Goal: Information Seeking & Learning: Find specific fact

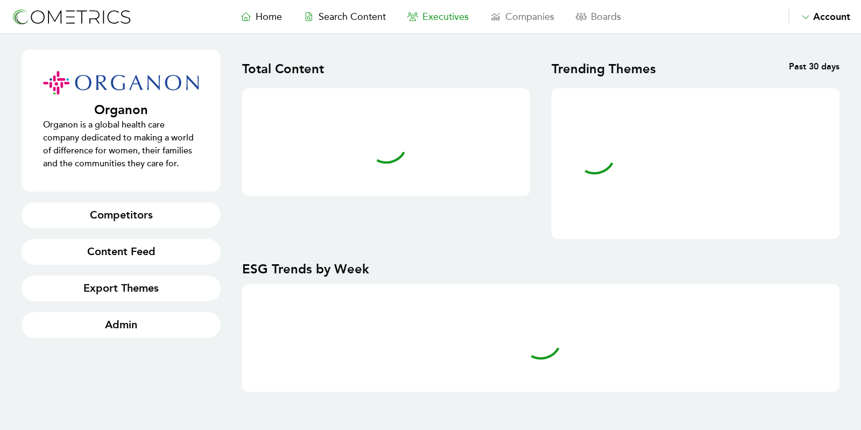
click at [454, 12] on span "Executives" at bounding box center [445, 17] width 46 height 12
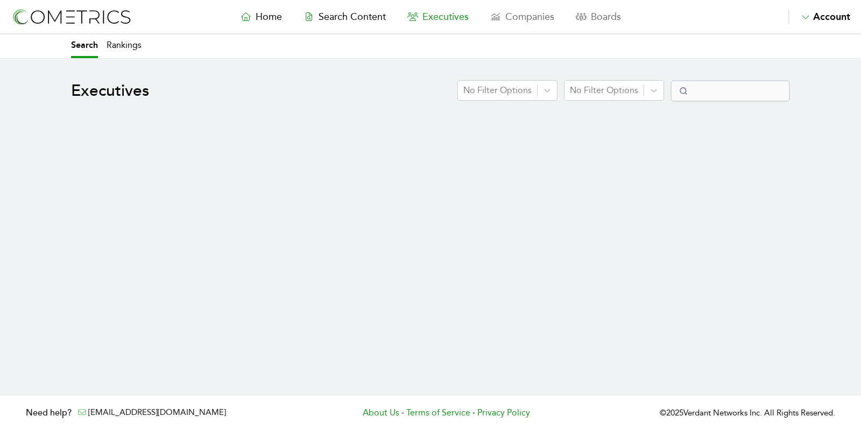
select select "50"
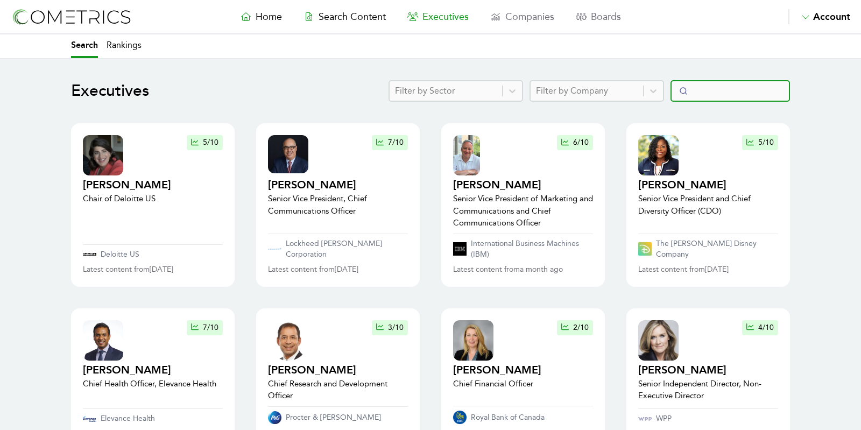
click at [738, 91] on input "Search" at bounding box center [729, 91] width 119 height 22
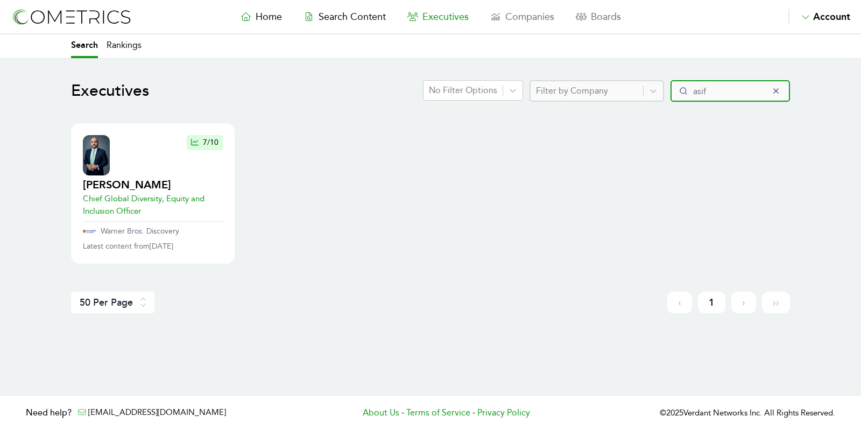
type input "asif"
click at [105, 187] on h2 "Asif Sadiq" at bounding box center [153, 185] width 140 height 15
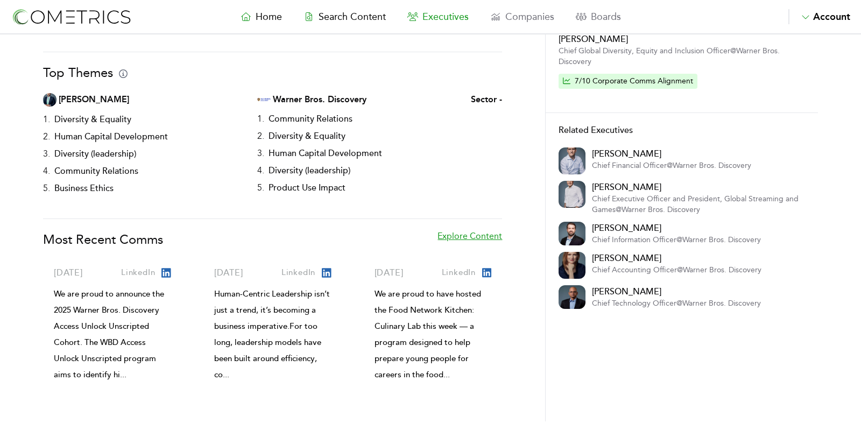
scroll to position [200, 0]
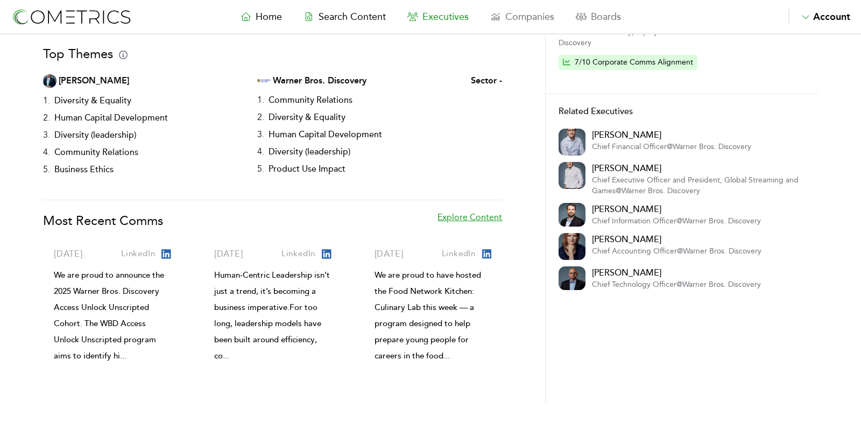
click at [462, 211] on link "Explore Content" at bounding box center [469, 226] width 65 height 30
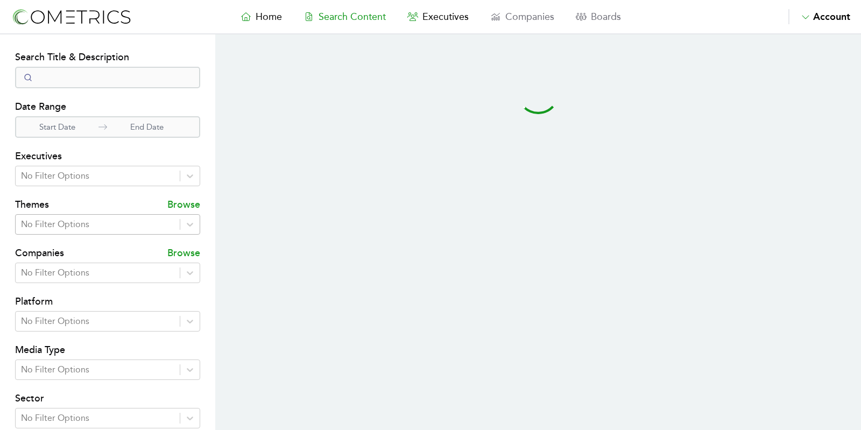
click at [81, 225] on div at bounding box center [97, 224] width 153 height 15
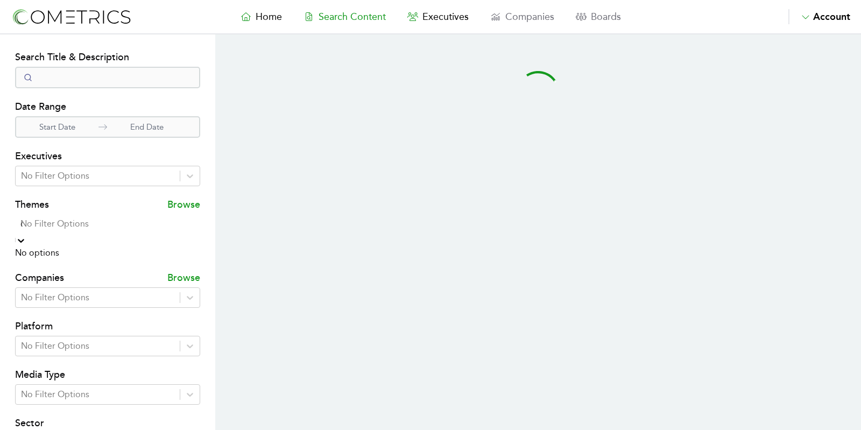
type input "di"
select select "50"
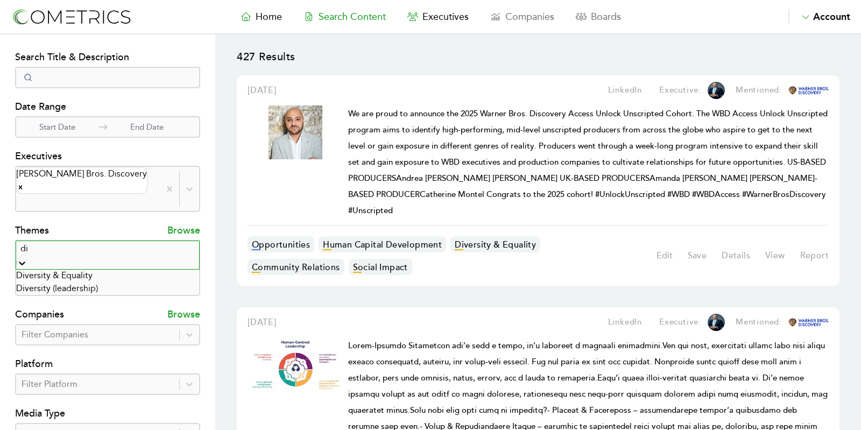
type input "div"
click at [163, 277] on div "Diversity & Equality" at bounding box center [107, 275] width 183 height 13
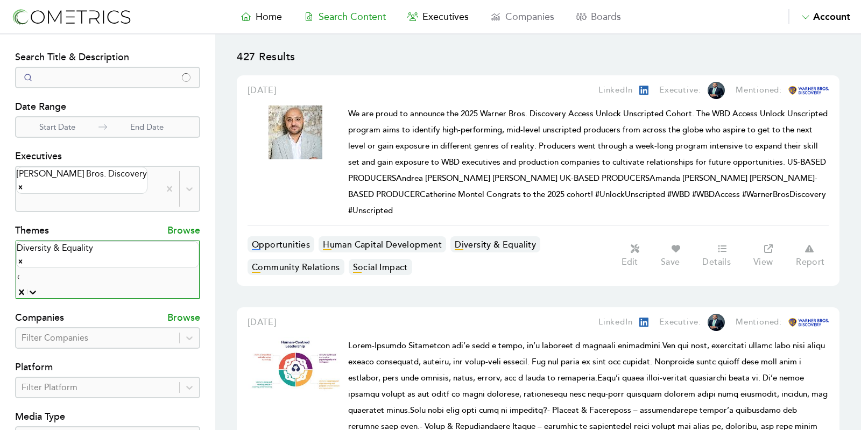
type input "div"
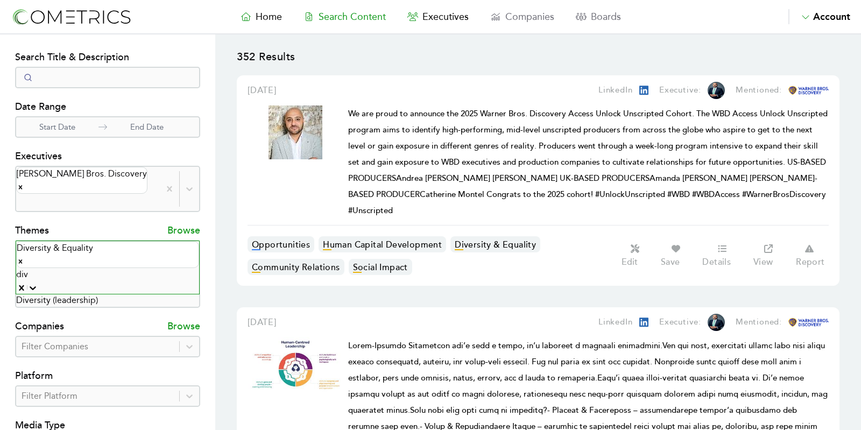
click at [117, 294] on div "Diversity (leadership)" at bounding box center [107, 300] width 183 height 13
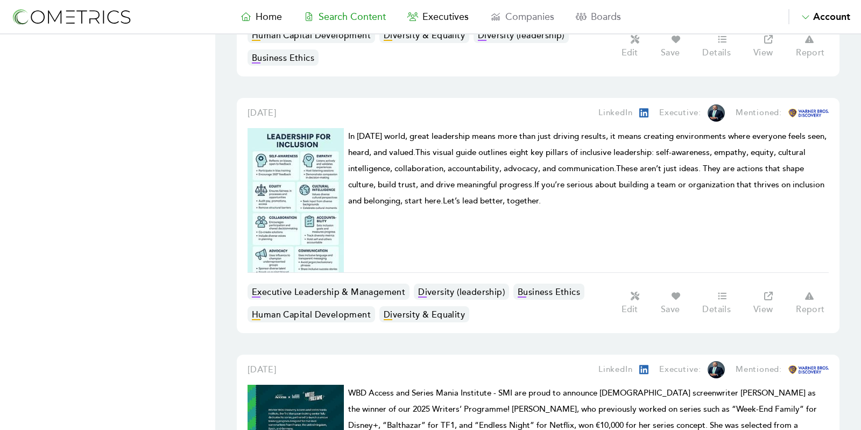
scroll to position [863, 0]
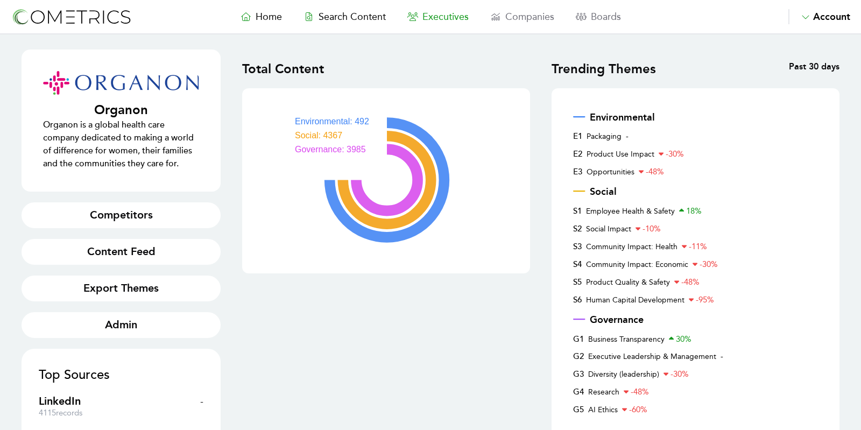
click at [454, 15] on span "Executives" at bounding box center [445, 17] width 46 height 12
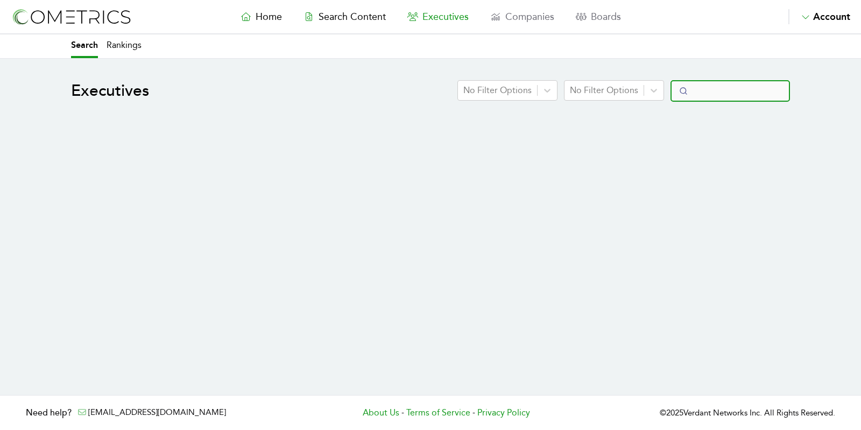
click at [745, 88] on input "Search" at bounding box center [729, 91] width 119 height 22
select select "50"
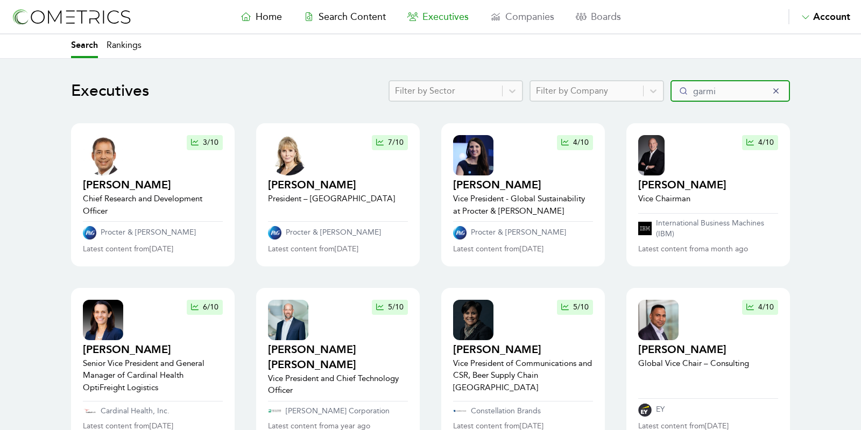
type input "garmin"
select select "50"
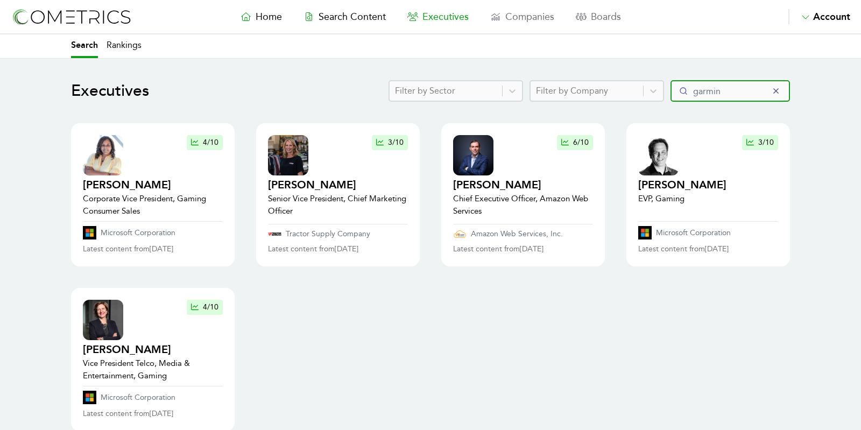
type input "garmin"
